Goal: Task Accomplishment & Management: Use online tool/utility

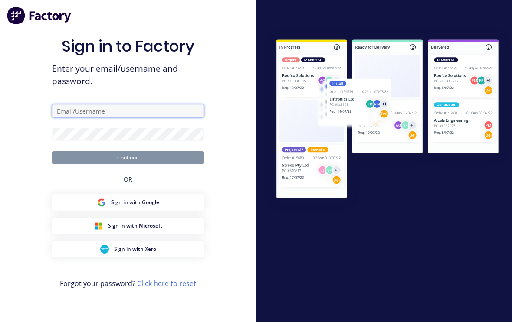
type input "[EMAIL_ADDRESS][DOMAIN_NAME]"
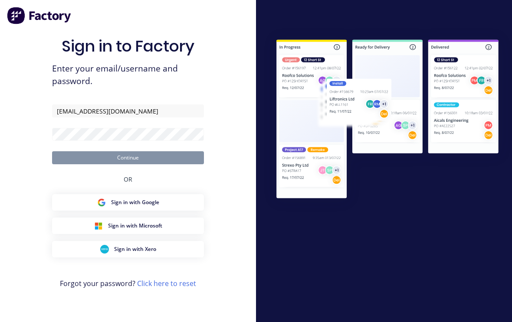
click at [128, 151] on button "Continue" at bounding box center [128, 157] width 152 height 13
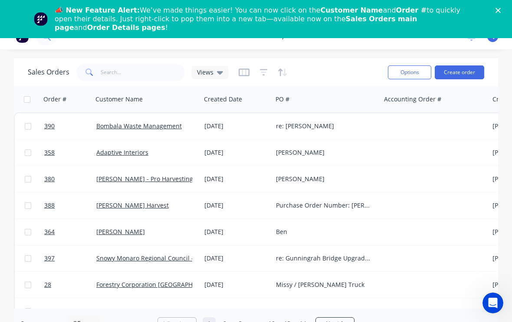
click at [497, 9] on icon "Close" at bounding box center [497, 10] width 5 height 5
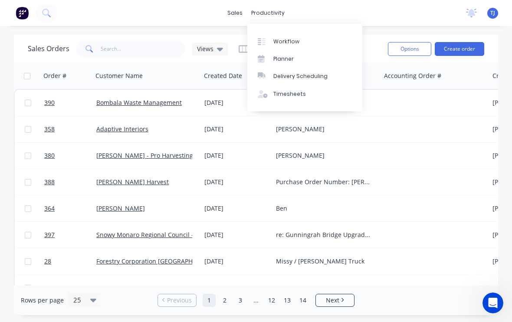
click at [291, 38] on div "Workflow" at bounding box center [286, 42] width 26 height 8
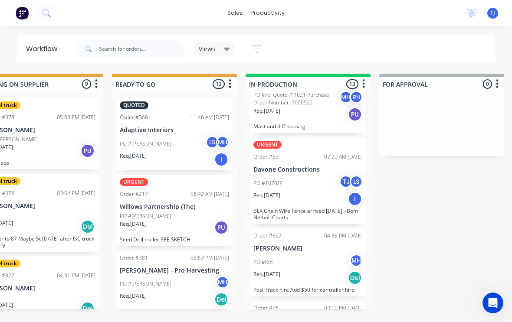
scroll to position [303, 0]
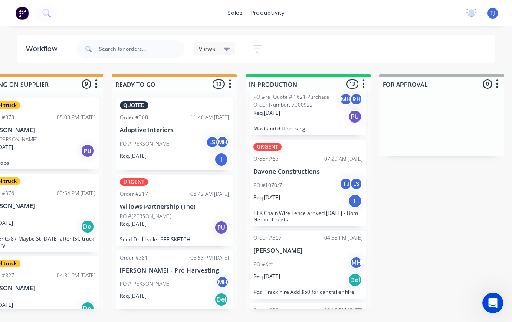
click at [316, 181] on div "PO #1070/7 TJ LS" at bounding box center [307, 185] width 109 height 16
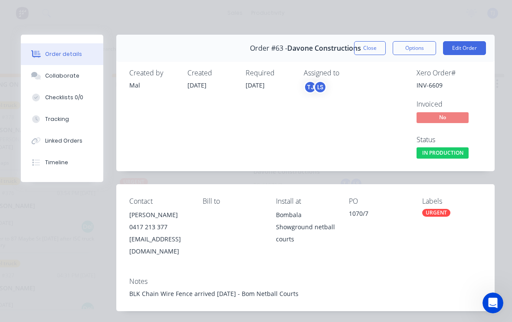
scroll to position [0, 0]
click at [362, 47] on button "Close" at bounding box center [370, 48] width 32 height 14
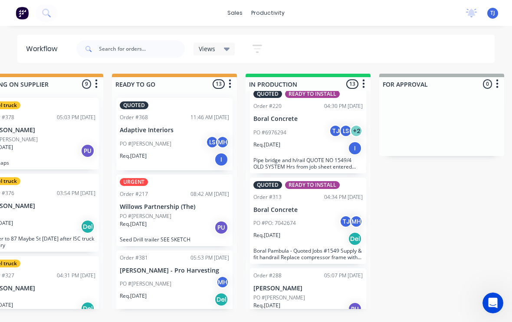
scroll to position [858, 0]
click at [318, 294] on div "PO #[PERSON_NAME]" at bounding box center [307, 298] width 109 height 8
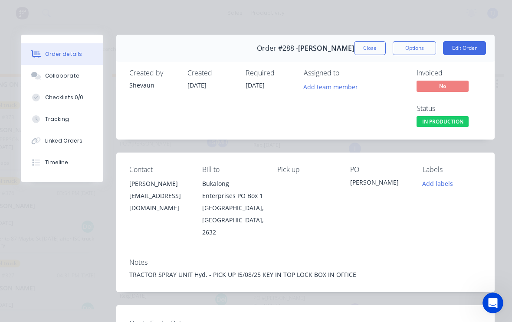
scroll to position [0, 0]
click at [367, 50] on button "Close" at bounding box center [370, 48] width 32 height 14
